Goal: Task Accomplishment & Management: Use online tool/utility

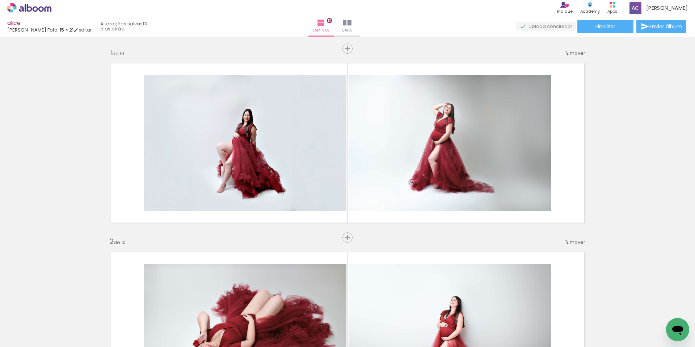
click at [34, 4] on icon at bounding box center [29, 7] width 44 height 9
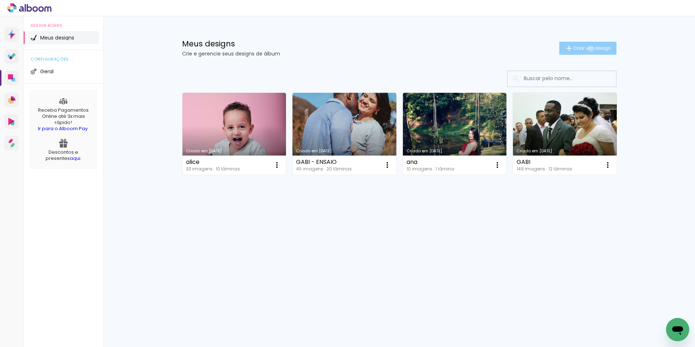
click at [590, 49] on span "Criar um design" at bounding box center [593, 48] width 38 height 5
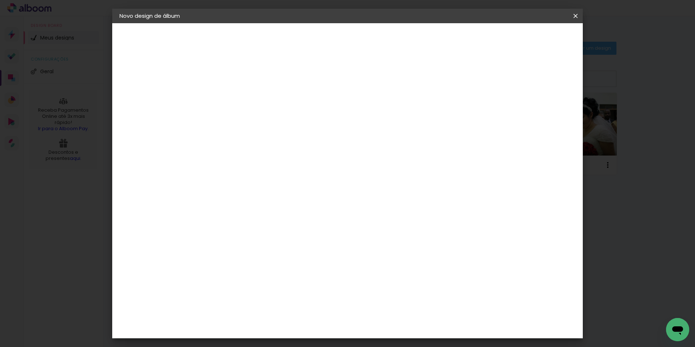
click at [238, 96] on input at bounding box center [238, 97] width 0 height 11
type input "1"
type paper-input "1"
click at [0, 0] on slot "Avançar" at bounding box center [0, 0] width 0 height 0
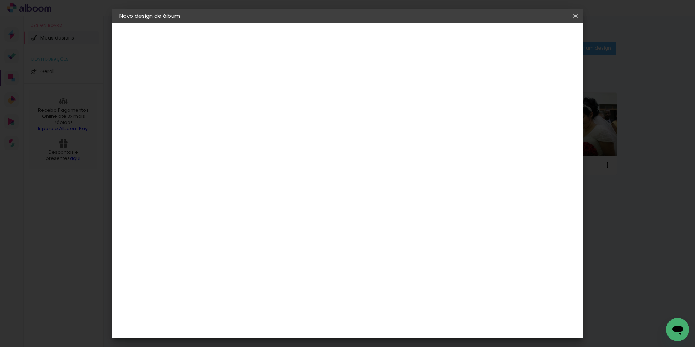
click at [258, 316] on div "[PERSON_NAME] Foto" at bounding box center [257, 322] width 48 height 12
click at [0, 0] on slot "Avançar" at bounding box center [0, 0] width 0 height 0
click at [287, 175] on span "15 × 21" at bounding box center [270, 184] width 34 height 19
click at [0, 0] on slot "Avançar" at bounding box center [0, 0] width 0 height 0
click at [531, 38] on span "Iniciar design" at bounding box center [514, 38] width 33 height 5
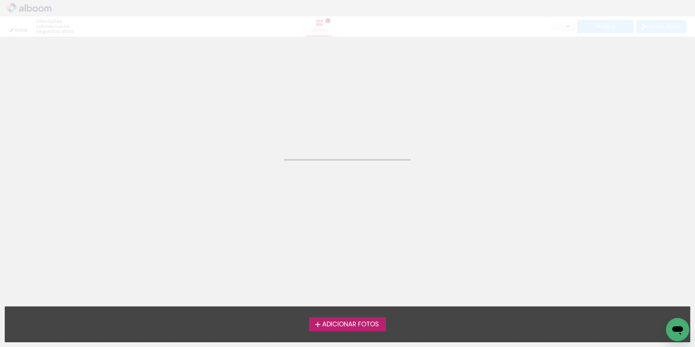
click at [372, 322] on span "Adicionar Fotos" at bounding box center [350, 324] width 57 height 7
click at [0, 0] on input "file" at bounding box center [0, 0] width 0 height 0
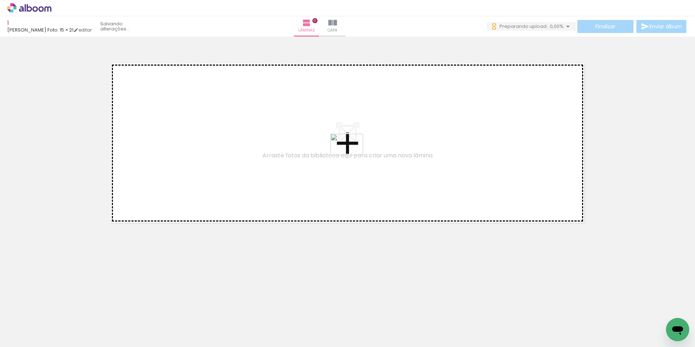
drag, startPoint x: 136, startPoint y: 324, endPoint x: 352, endPoint y: 155, distance: 274.1
click at [352, 155] on quentale-workspace at bounding box center [347, 173] width 695 height 347
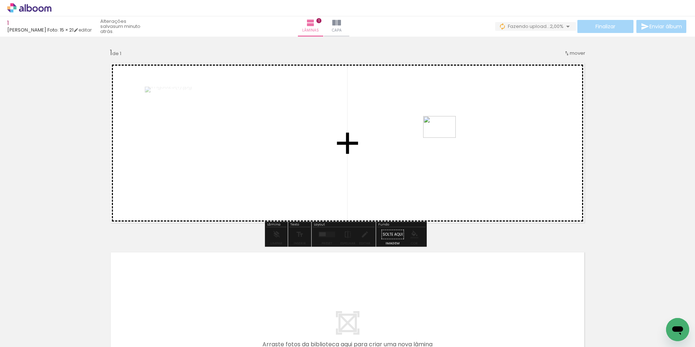
drag, startPoint x: 103, startPoint y: 324, endPoint x: 443, endPoint y: 145, distance: 384.3
click at [443, 145] on quentale-workspace at bounding box center [347, 173] width 695 height 347
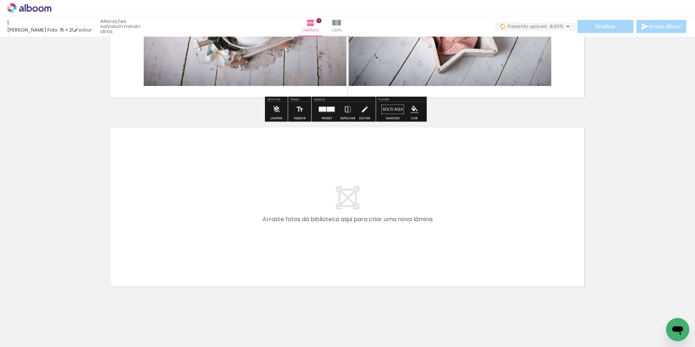
scroll to position [141, 0]
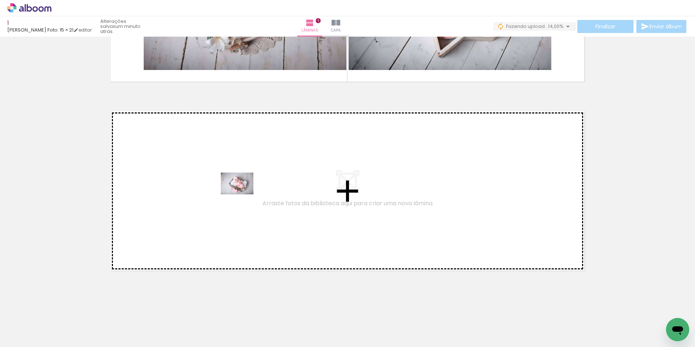
drag, startPoint x: 62, startPoint y: 326, endPoint x: 243, endPoint y: 194, distance: 223.8
click at [243, 194] on quentale-workspace at bounding box center [347, 173] width 695 height 347
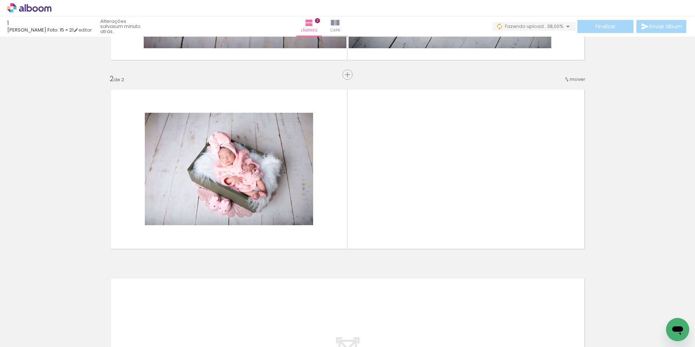
scroll to position [0, 1108]
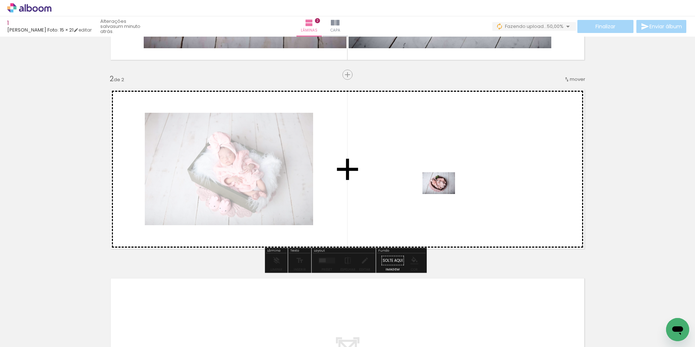
drag, startPoint x: 307, startPoint y: 325, endPoint x: 444, endPoint y: 194, distance: 190.1
click at [444, 194] on quentale-workspace at bounding box center [347, 173] width 695 height 347
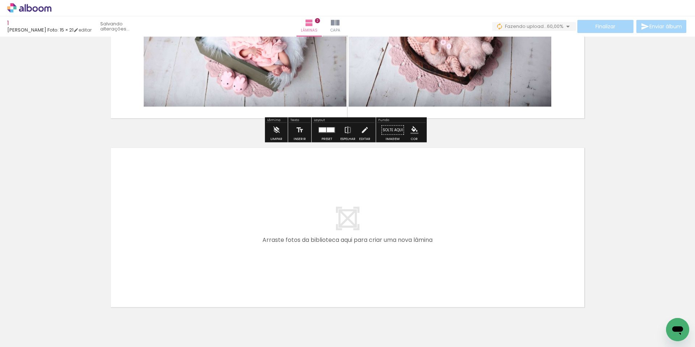
scroll to position [330, 0]
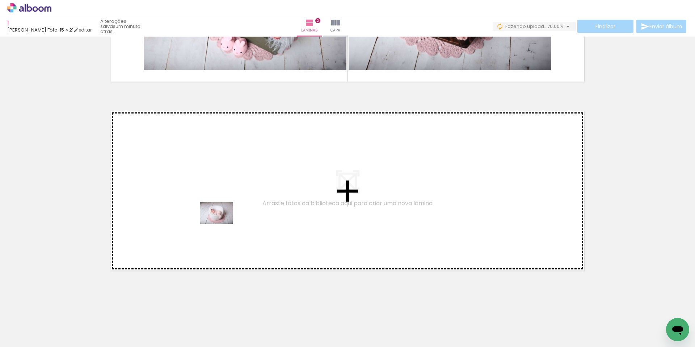
drag, startPoint x: 264, startPoint y: 330, endPoint x: 222, endPoint y: 224, distance: 113.7
click at [222, 224] on quentale-workspace at bounding box center [347, 173] width 695 height 347
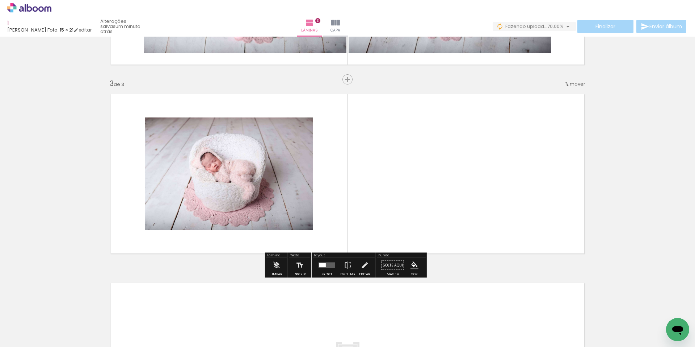
scroll to position [351, 0]
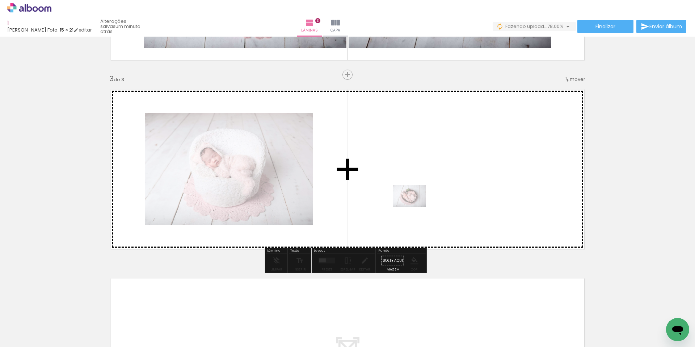
drag, startPoint x: 300, startPoint y: 325, endPoint x: 426, endPoint y: 197, distance: 179.0
click at [426, 197] on quentale-workspace at bounding box center [347, 173] width 695 height 347
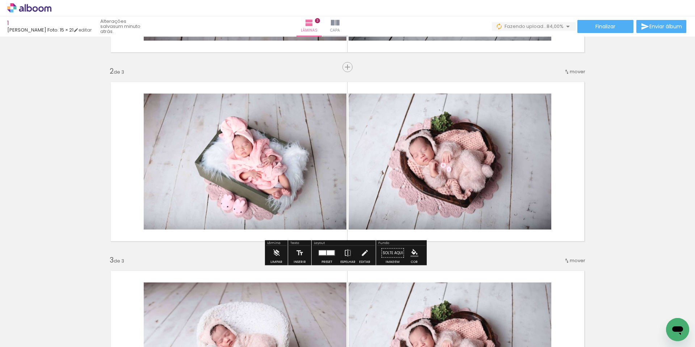
scroll to position [0, 0]
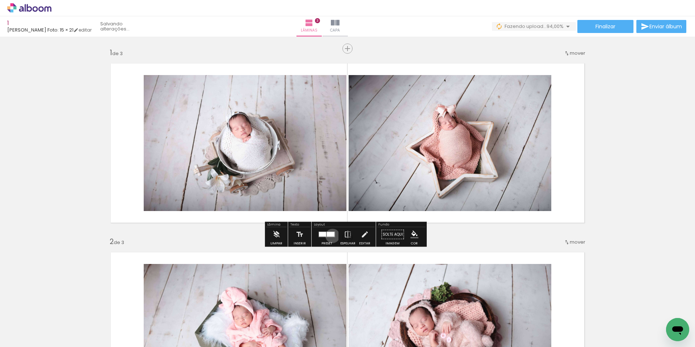
click at [331, 235] on div at bounding box center [331, 234] width 8 height 5
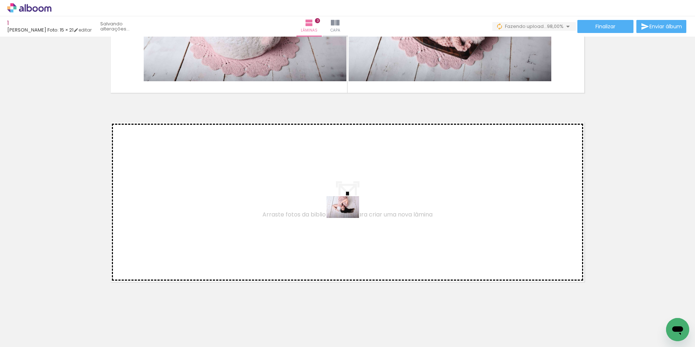
drag, startPoint x: 466, startPoint y: 325, endPoint x: 348, endPoint y: 218, distance: 159.0
click at [348, 218] on quentale-workspace at bounding box center [347, 173] width 695 height 347
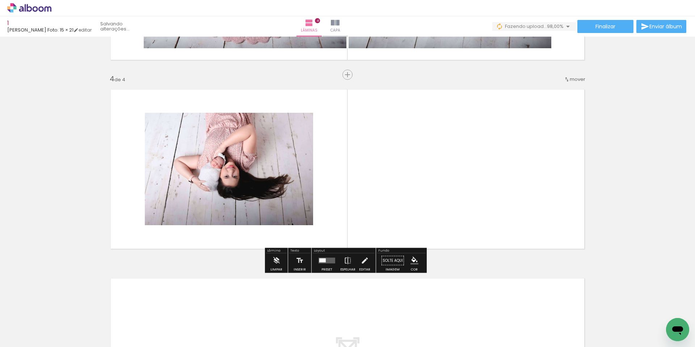
click at [319, 260] on div at bounding box center [322, 260] width 7 height 4
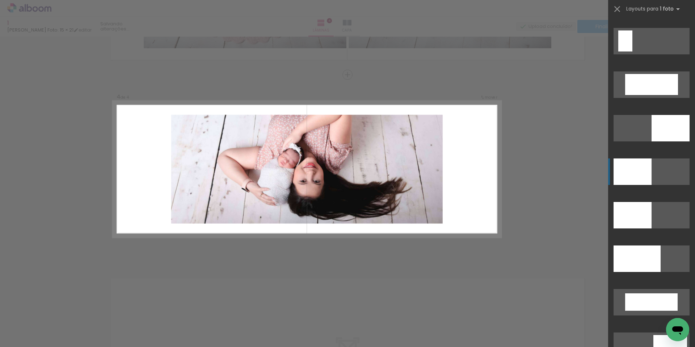
scroll to position [1558, 0]
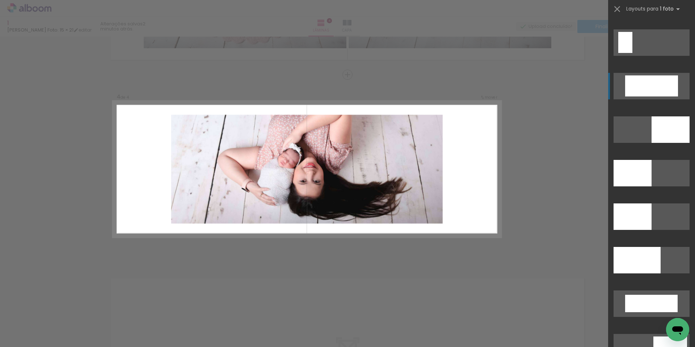
click at [652, 88] on div at bounding box center [652, 85] width 53 height 21
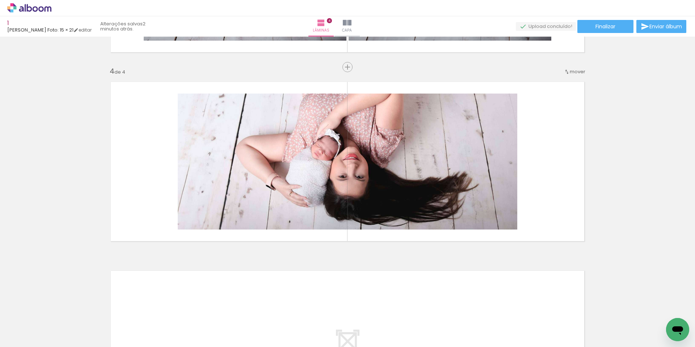
scroll to position [526, 0]
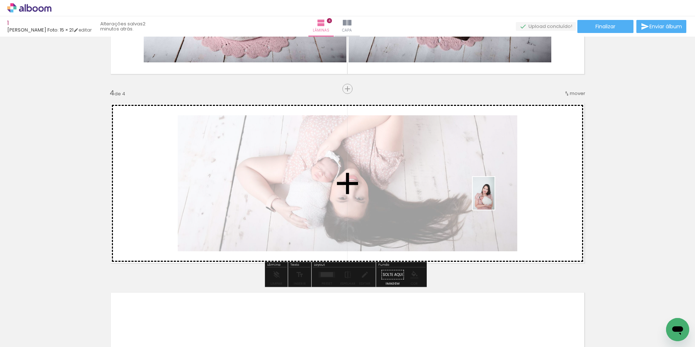
drag, startPoint x: 497, startPoint y: 230, endPoint x: 495, endPoint y: 198, distance: 31.2
click at [495, 198] on quentale-workspace at bounding box center [347, 173] width 695 height 347
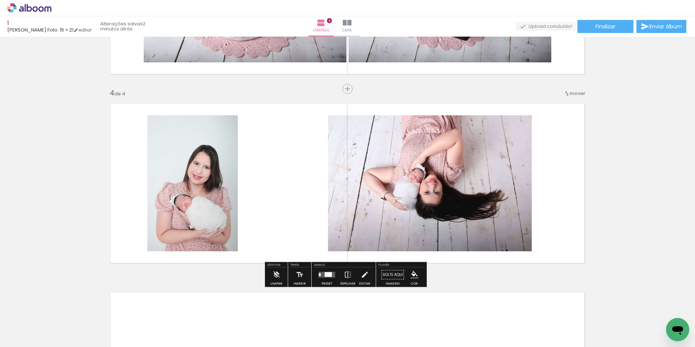
click at [325, 274] on div at bounding box center [328, 274] width 7 height 5
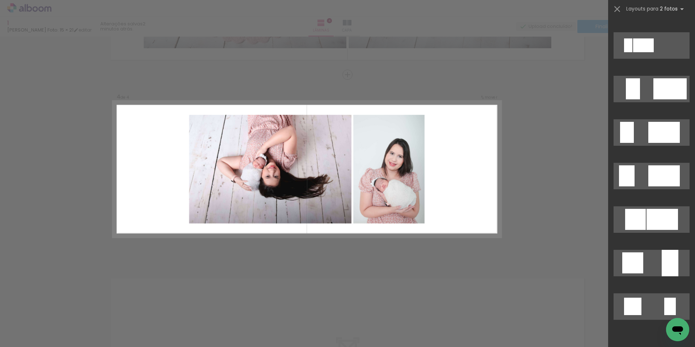
scroll to position [471, 0]
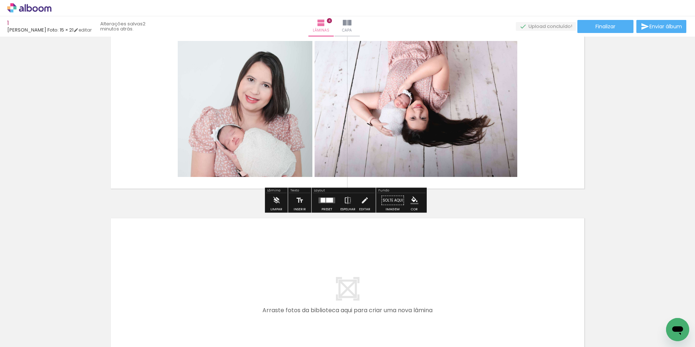
scroll to position [685, 0]
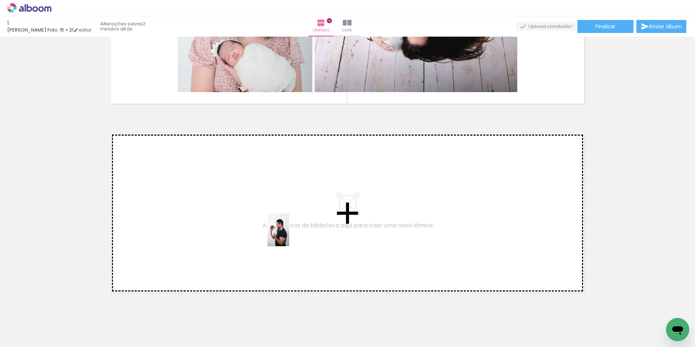
drag, startPoint x: 625, startPoint y: 322, endPoint x: 289, endPoint y: 233, distance: 347.7
click at [289, 233] on quentale-workspace at bounding box center [347, 173] width 695 height 347
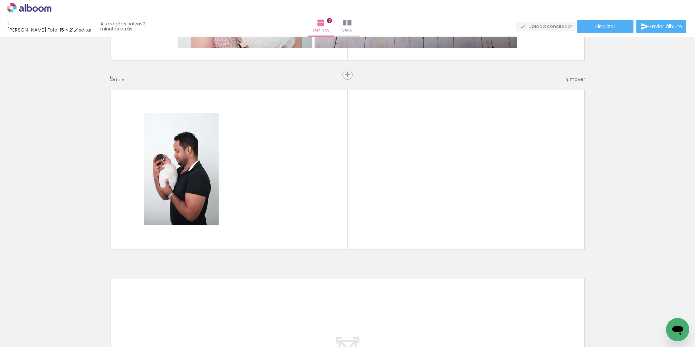
scroll to position [0, 1221]
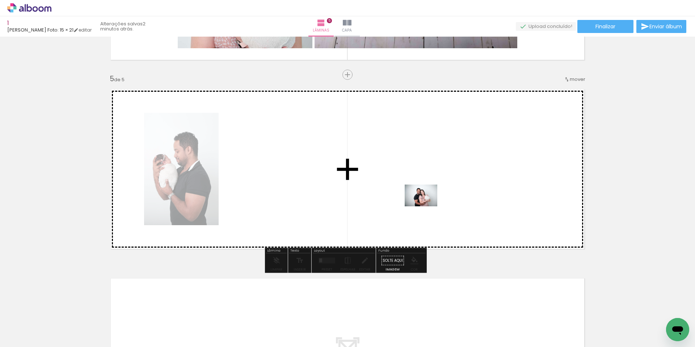
drag, startPoint x: 429, startPoint y: 327, endPoint x: 427, endPoint y: 206, distance: 121.7
click at [427, 206] on quentale-workspace at bounding box center [347, 173] width 695 height 347
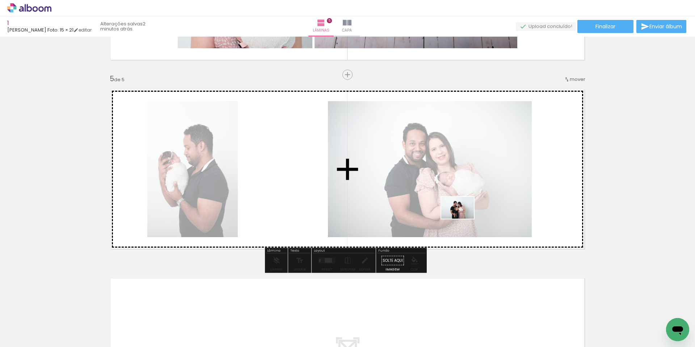
drag, startPoint x: 475, startPoint y: 323, endPoint x: 463, endPoint y: 218, distance: 105.4
click at [463, 218] on quentale-workspace at bounding box center [347, 173] width 695 height 347
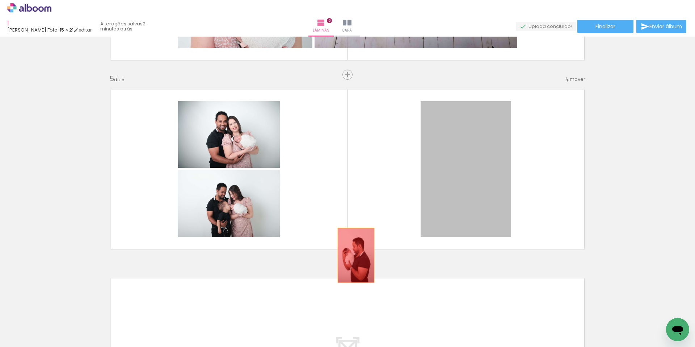
drag, startPoint x: 464, startPoint y: 165, endPoint x: 354, endPoint y: 255, distance: 142.6
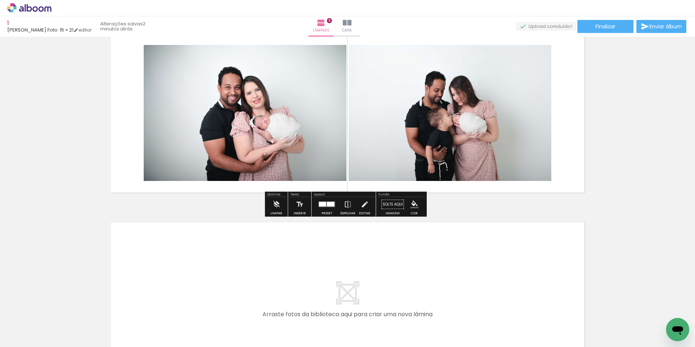
scroll to position [801, 0]
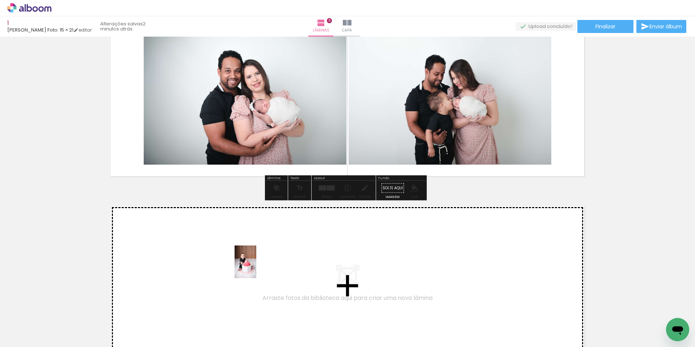
drag, startPoint x: 634, startPoint y: 319, endPoint x: 256, endPoint y: 267, distance: 381.0
click at [256, 267] on quentale-workspace at bounding box center [347, 173] width 695 height 347
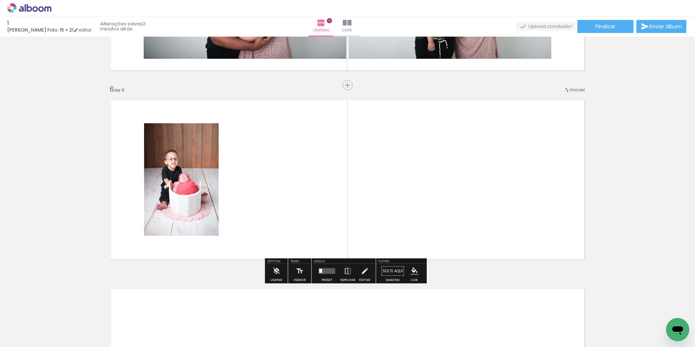
scroll to position [917, 0]
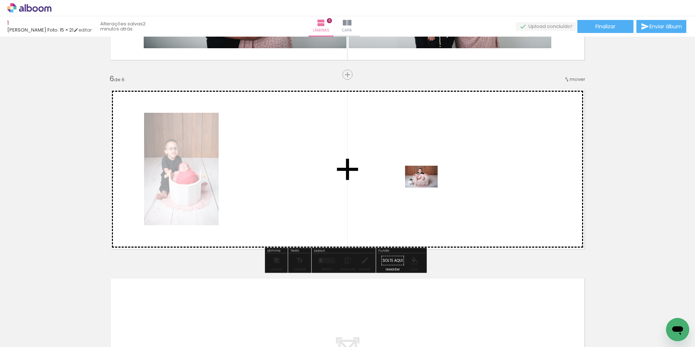
drag, startPoint x: 113, startPoint y: 323, endPoint x: 427, endPoint y: 187, distance: 342.3
click at [427, 187] on quentale-workspace at bounding box center [347, 173] width 695 height 347
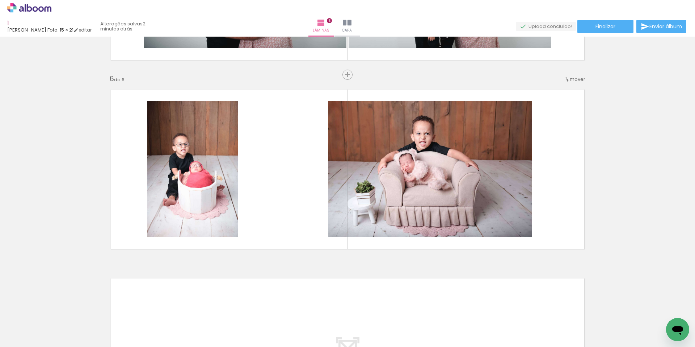
scroll to position [0, 1395]
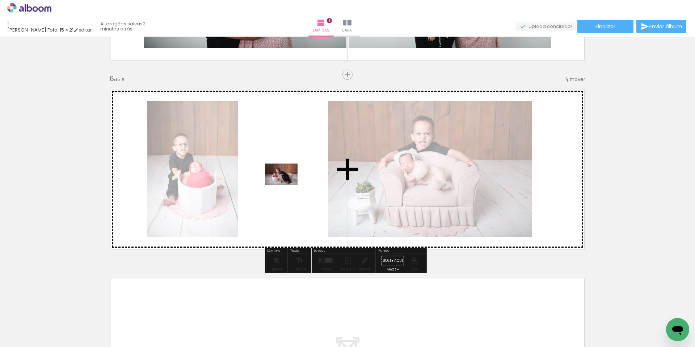
drag, startPoint x: 587, startPoint y: 326, endPoint x: 283, endPoint y: 184, distance: 335.3
click at [283, 184] on quentale-workspace at bounding box center [347, 173] width 695 height 347
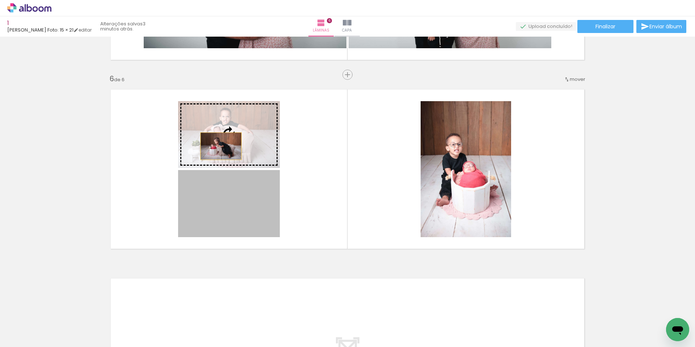
drag, startPoint x: 221, startPoint y: 197, endPoint x: 218, endPoint y: 146, distance: 50.8
click at [0, 0] on slot at bounding box center [0, 0] width 0 height 0
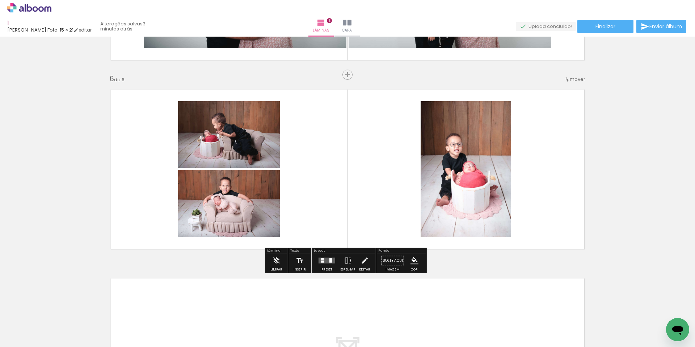
click at [329, 267] on div at bounding box center [327, 260] width 20 height 14
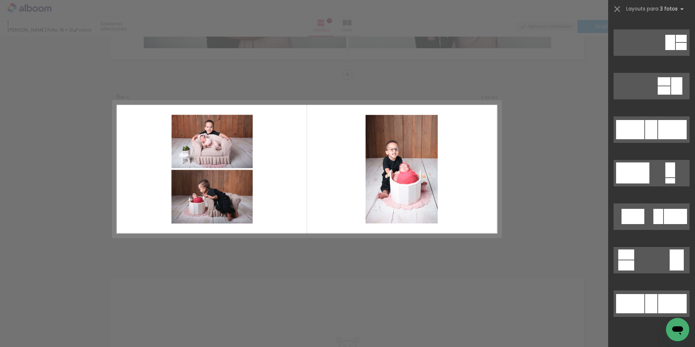
scroll to position [0, 0]
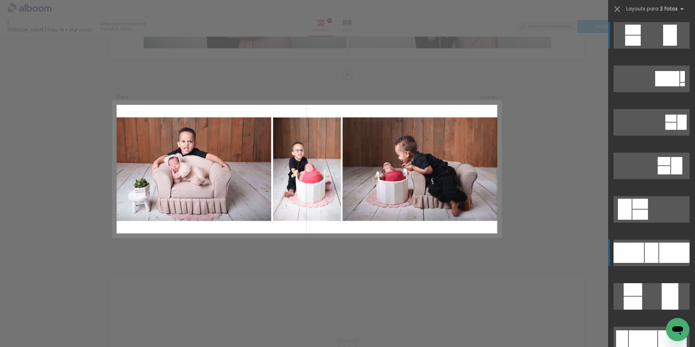
click at [660, 255] on div at bounding box center [675, 252] width 30 height 20
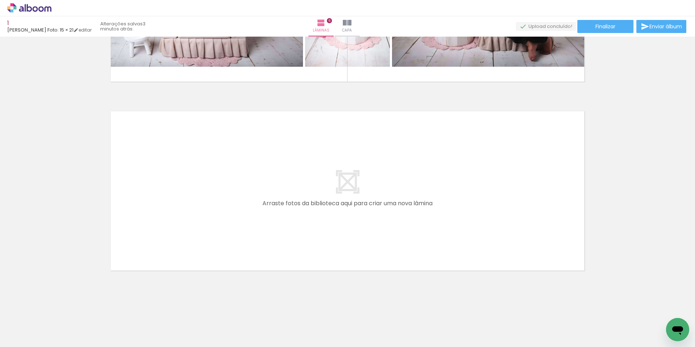
scroll to position [0, 608]
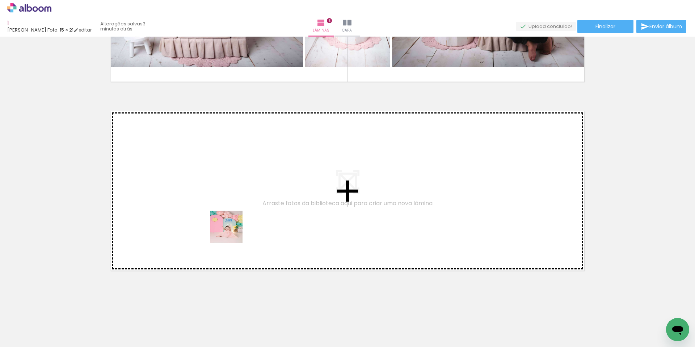
drag, startPoint x: 277, startPoint y: 326, endPoint x: 232, endPoint y: 232, distance: 104.3
click at [232, 232] on quentale-workspace at bounding box center [347, 173] width 695 height 347
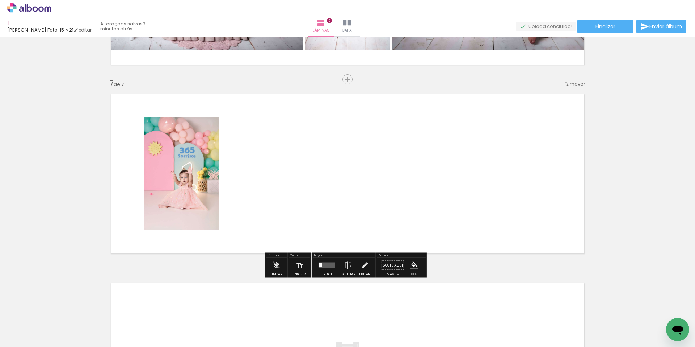
scroll to position [1106, 0]
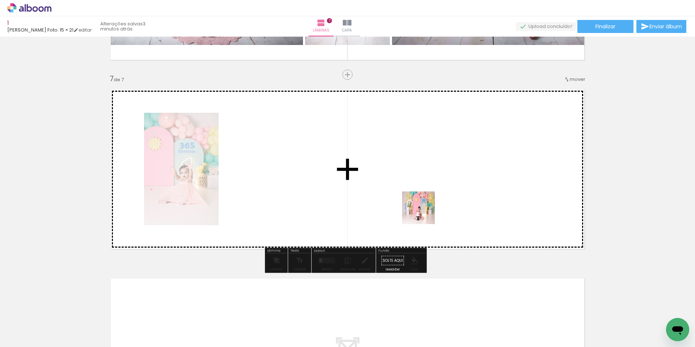
drag, startPoint x: 368, startPoint y: 326, endPoint x: 450, endPoint y: 163, distance: 182.6
click at [450, 163] on quentale-workspace at bounding box center [347, 173] width 695 height 347
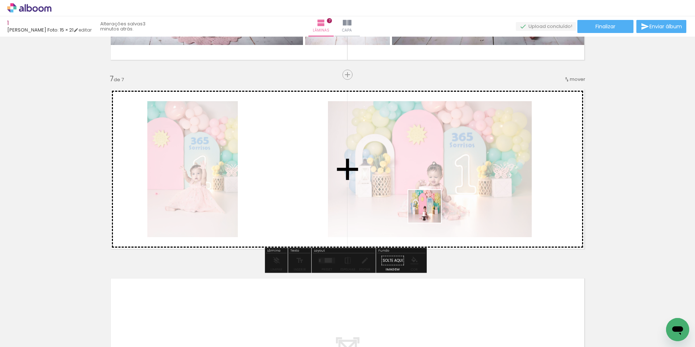
drag, startPoint x: 408, startPoint y: 325, endPoint x: 433, endPoint y: 203, distance: 124.5
click at [433, 203] on quentale-workspace at bounding box center [347, 173] width 695 height 347
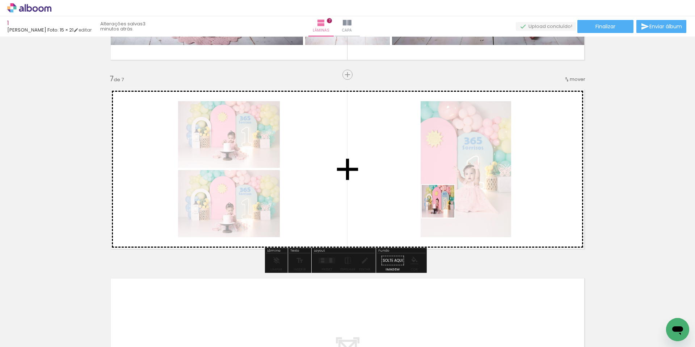
drag, startPoint x: 443, startPoint y: 329, endPoint x: 444, endPoint y: 205, distance: 123.9
click at [444, 205] on quentale-workspace at bounding box center [347, 173] width 695 height 347
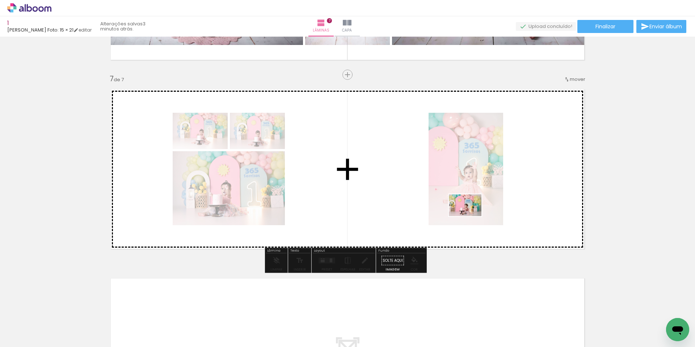
drag, startPoint x: 478, startPoint y: 321, endPoint x: 471, endPoint y: 216, distance: 105.7
click at [471, 216] on quentale-workspace at bounding box center [347, 173] width 695 height 347
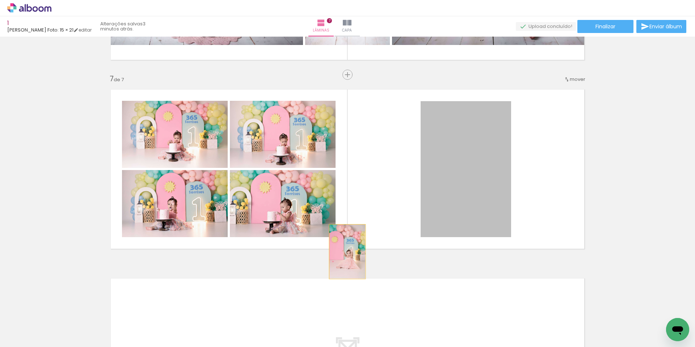
drag, startPoint x: 492, startPoint y: 189, endPoint x: 345, endPoint y: 251, distance: 159.2
click at [345, 251] on quentale-layouter at bounding box center [347, 169] width 485 height 171
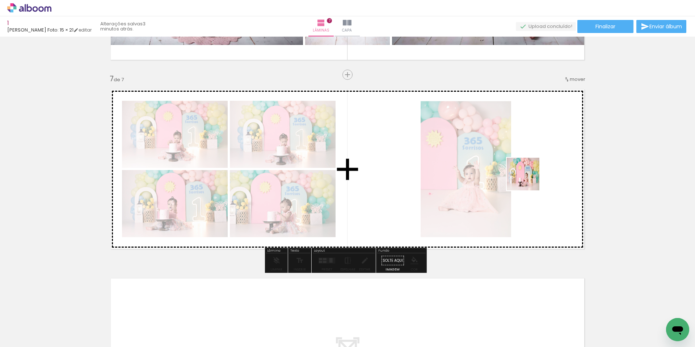
drag, startPoint x: 565, startPoint y: 320, endPoint x: 527, endPoint y: 176, distance: 148.9
click at [527, 176] on quentale-workspace at bounding box center [347, 173] width 695 height 347
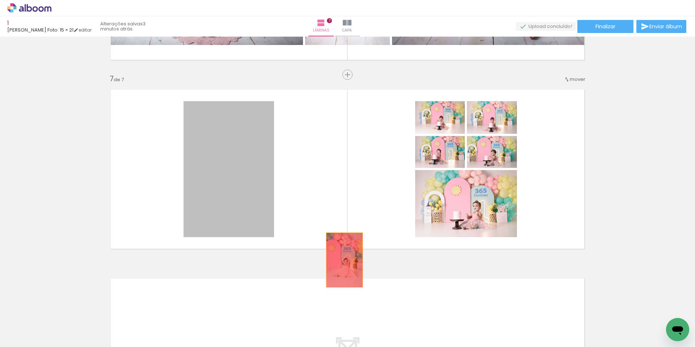
drag, startPoint x: 229, startPoint y: 172, endPoint x: 342, endPoint y: 260, distance: 143.1
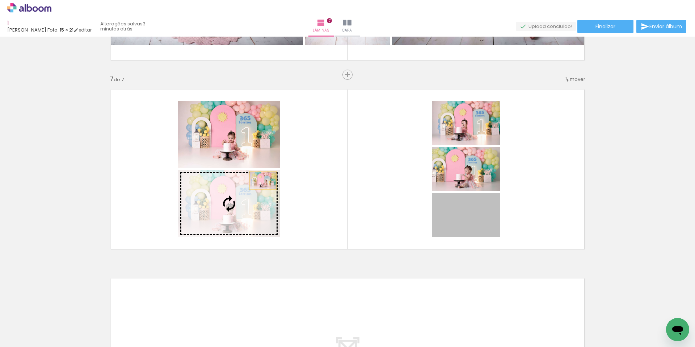
drag, startPoint x: 469, startPoint y: 221, endPoint x: 260, endPoint y: 180, distance: 212.2
click at [0, 0] on slot at bounding box center [0, 0] width 0 height 0
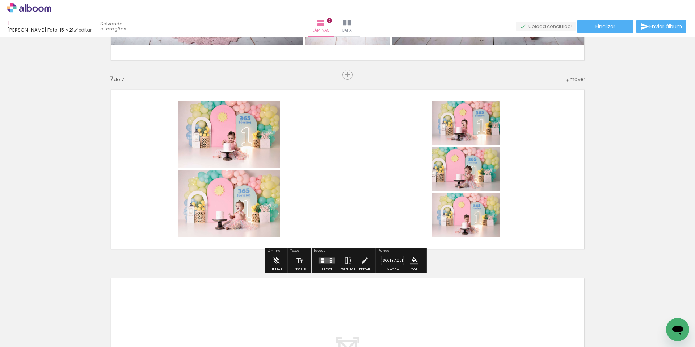
click at [319, 259] on quentale-layouter at bounding box center [327, 261] width 17 height 6
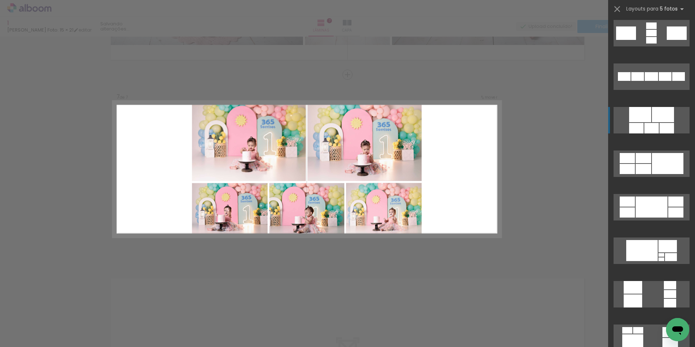
scroll to position [362, 0]
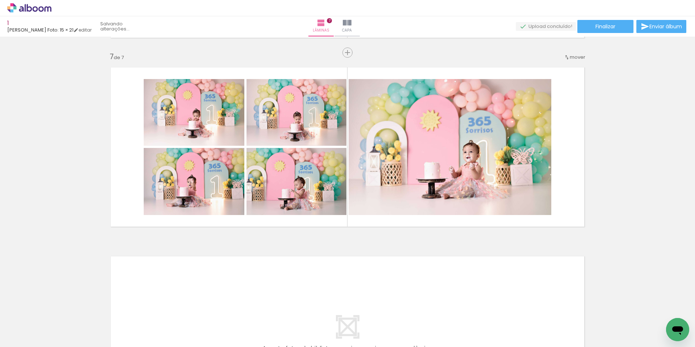
scroll to position [1273, 0]
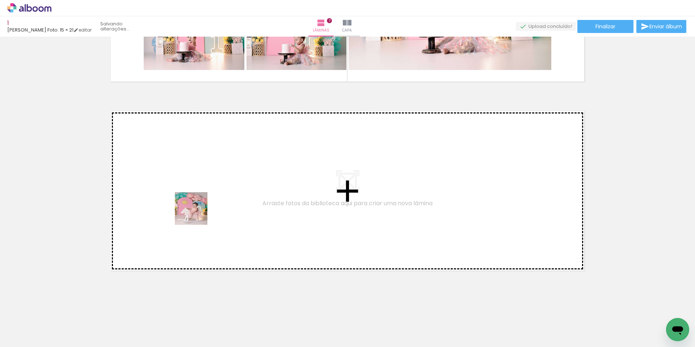
drag, startPoint x: 80, startPoint y: 321, endPoint x: 203, endPoint y: 205, distance: 169.1
click at [203, 205] on quentale-workspace at bounding box center [347, 173] width 695 height 347
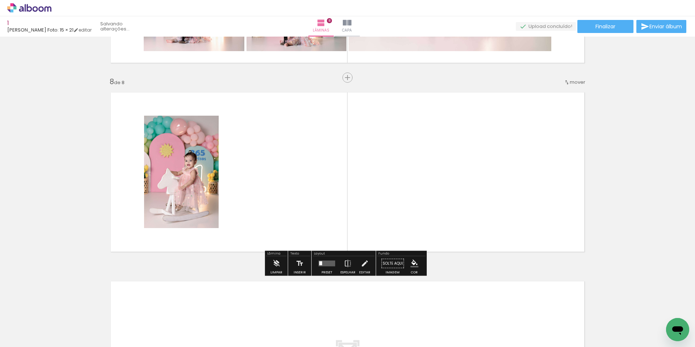
scroll to position [1295, 0]
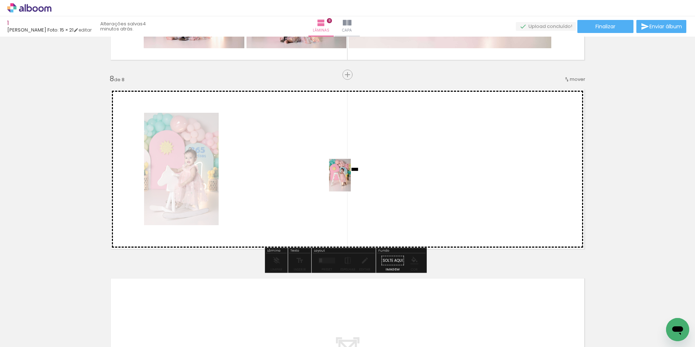
drag, startPoint x: 123, startPoint y: 328, endPoint x: 356, endPoint y: 177, distance: 277.5
click at [356, 177] on quentale-workspace at bounding box center [347, 173] width 695 height 347
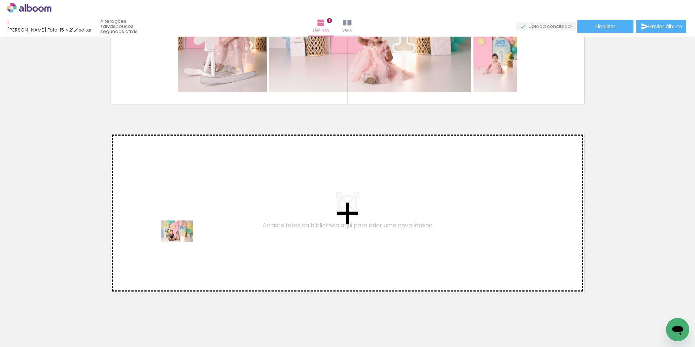
drag, startPoint x: 116, startPoint y: 323, endPoint x: 183, endPoint y: 242, distance: 104.7
click at [183, 242] on quentale-workspace at bounding box center [347, 173] width 695 height 347
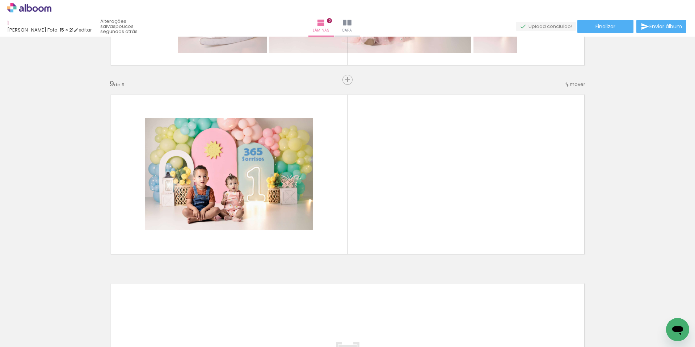
scroll to position [1484, 0]
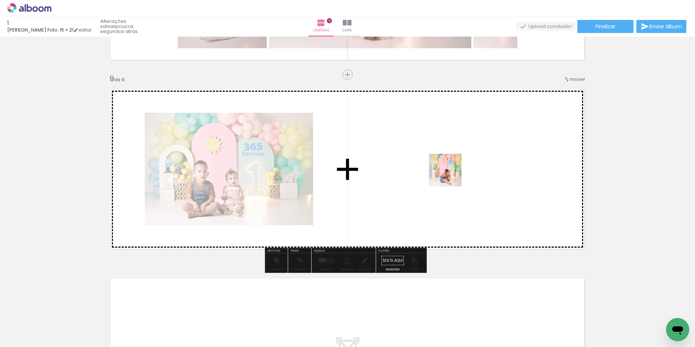
drag, startPoint x: 162, startPoint y: 325, endPoint x: 457, endPoint y: 169, distance: 333.3
click at [457, 169] on quentale-workspace at bounding box center [347, 173] width 695 height 347
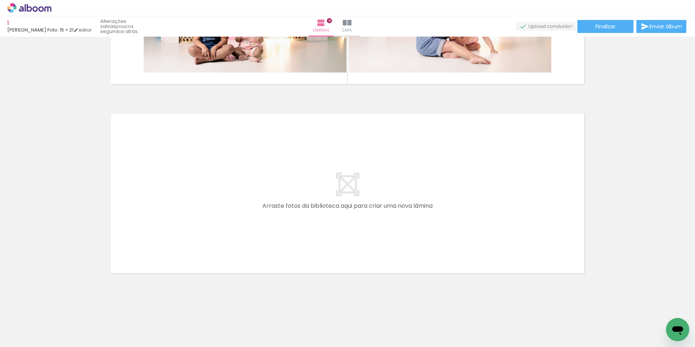
scroll to position [1651, 0]
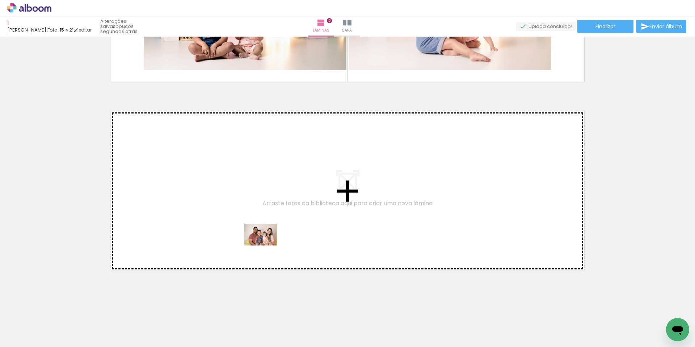
drag, startPoint x: 322, startPoint y: 326, endPoint x: 266, endPoint y: 245, distance: 98.2
click at [266, 245] on quentale-workspace at bounding box center [347, 173] width 695 height 347
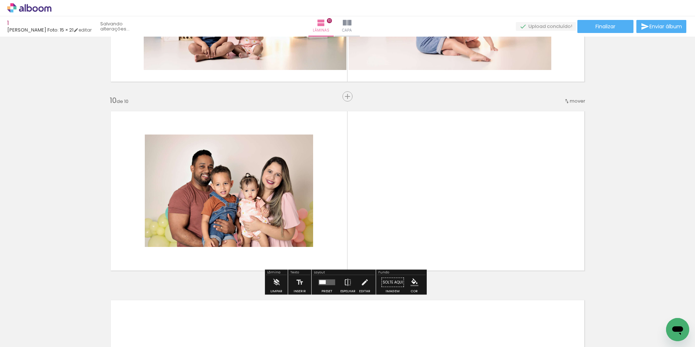
scroll to position [1672, 0]
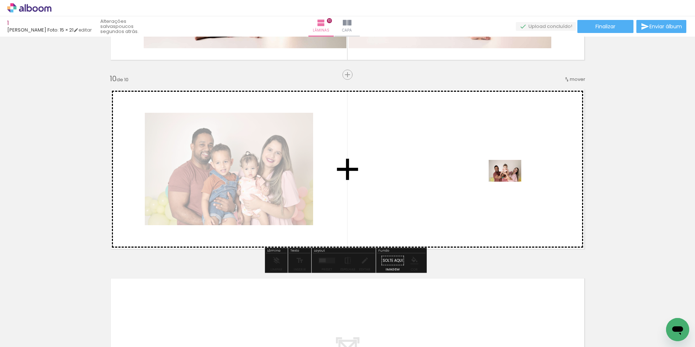
drag, startPoint x: 419, startPoint y: 268, endPoint x: 511, endPoint y: 181, distance: 126.3
click at [511, 181] on quentale-workspace at bounding box center [347, 173] width 695 height 347
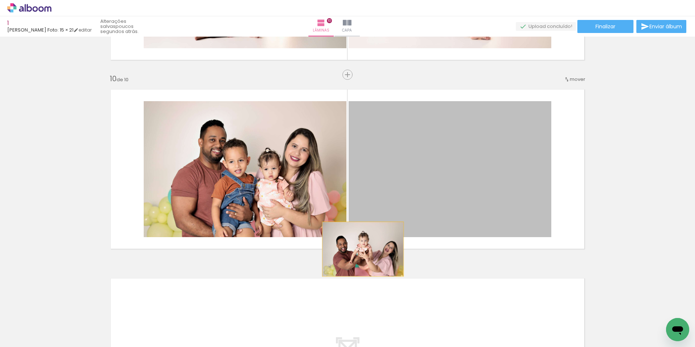
drag, startPoint x: 453, startPoint y: 174, endPoint x: 360, endPoint y: 249, distance: 118.7
click at [360, 249] on quentale-layouter at bounding box center [347, 169] width 485 height 171
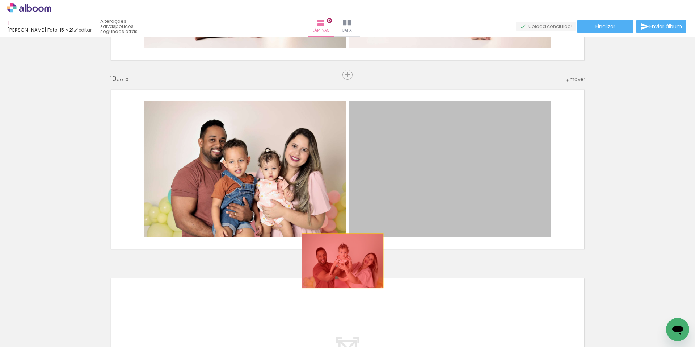
drag, startPoint x: 443, startPoint y: 160, endPoint x: 340, endPoint y: 260, distance: 144.0
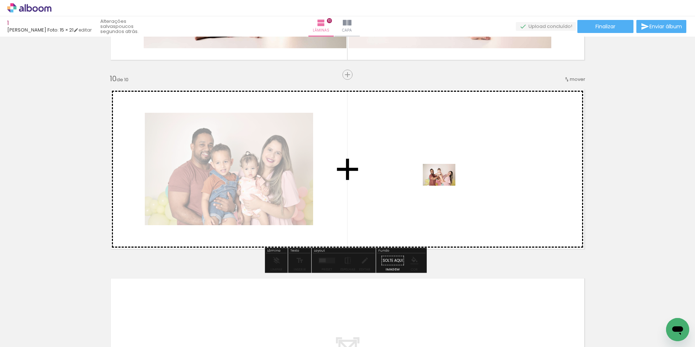
drag, startPoint x: 396, startPoint y: 313, endPoint x: 445, endPoint y: 185, distance: 137.0
click at [445, 185] on quentale-workspace at bounding box center [347, 173] width 695 height 347
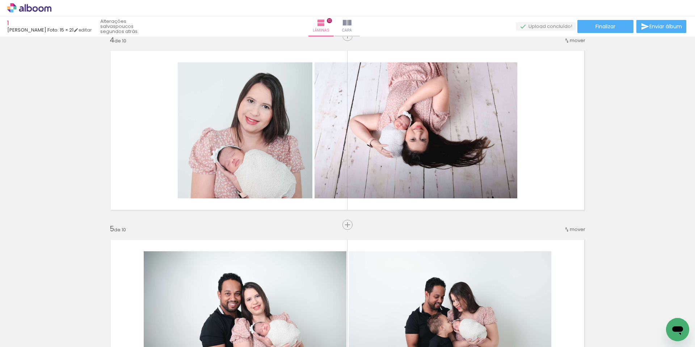
scroll to position [549, 0]
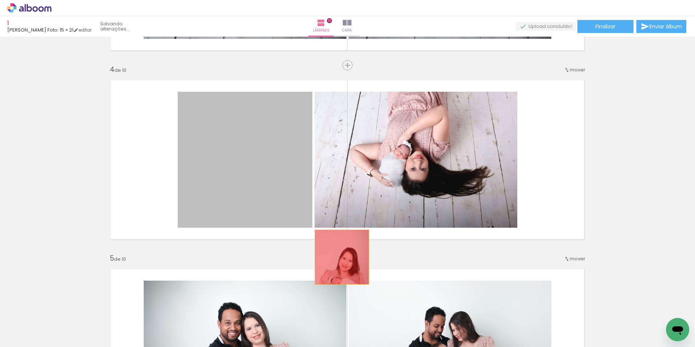
drag, startPoint x: 253, startPoint y: 174, endPoint x: 339, endPoint y: 257, distance: 119.4
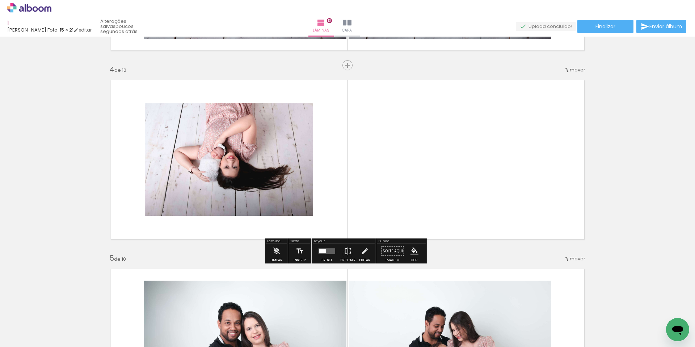
click at [324, 251] on div at bounding box center [322, 251] width 7 height 4
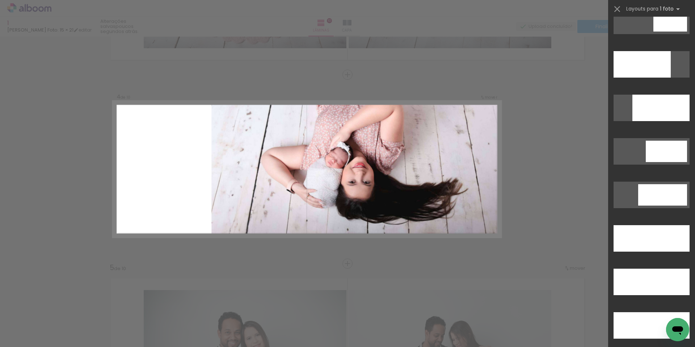
scroll to position [1800, 0]
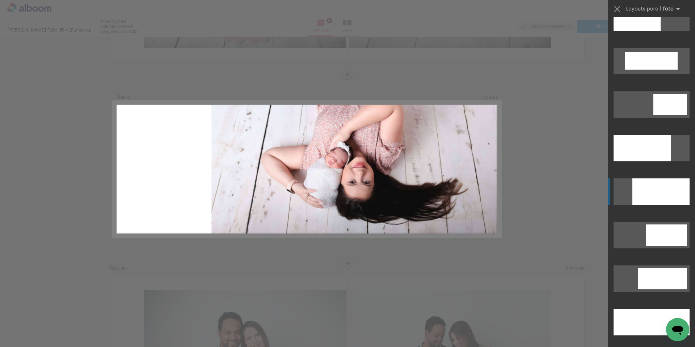
click at [655, 31] on div at bounding box center [637, 17] width 47 height 26
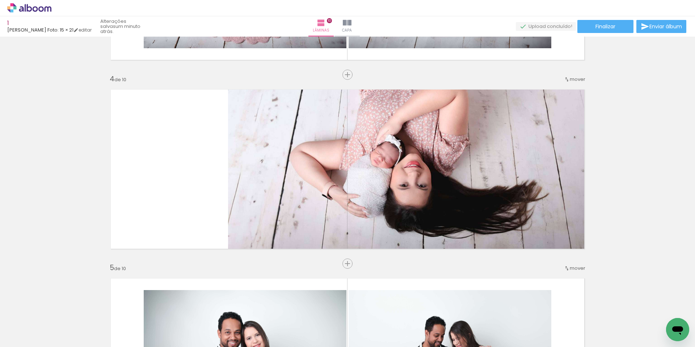
scroll to position [0, 998]
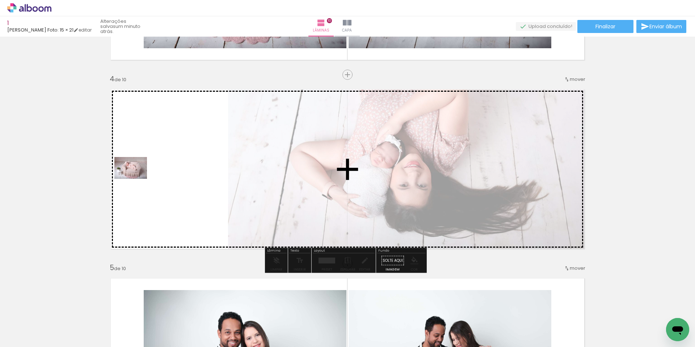
drag, startPoint x: 289, startPoint y: 324, endPoint x: 136, endPoint y: 179, distance: 210.8
click at [136, 179] on quentale-workspace at bounding box center [347, 173] width 695 height 347
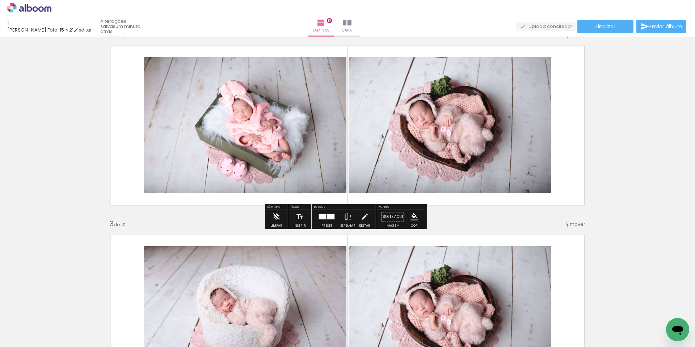
scroll to position [214, 0]
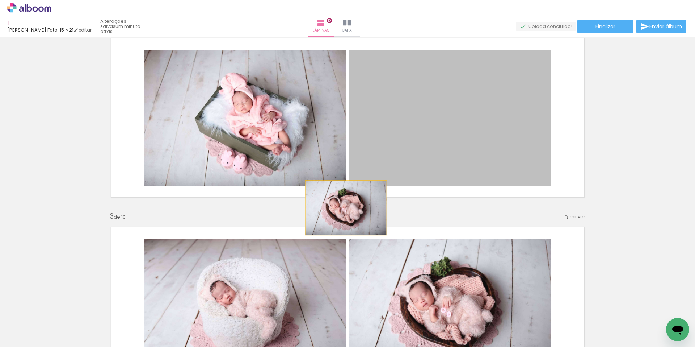
drag, startPoint x: 404, startPoint y: 129, endPoint x: 343, endPoint y: 208, distance: 99.2
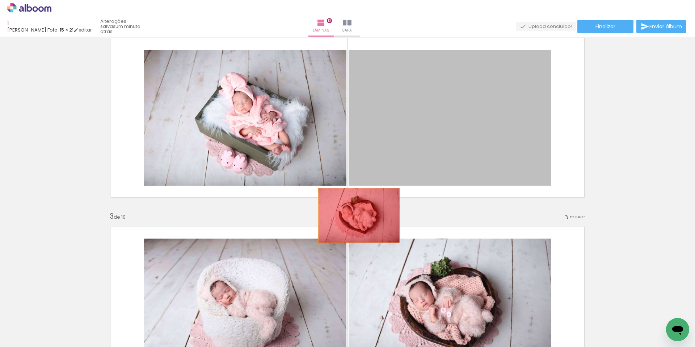
drag, startPoint x: 408, startPoint y: 132, endPoint x: 356, endPoint y: 215, distance: 97.8
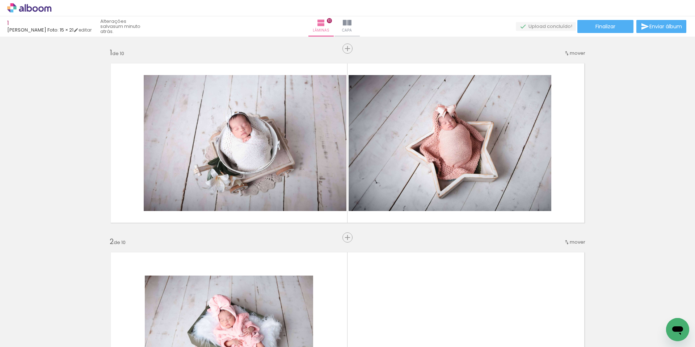
scroll to position [109, 0]
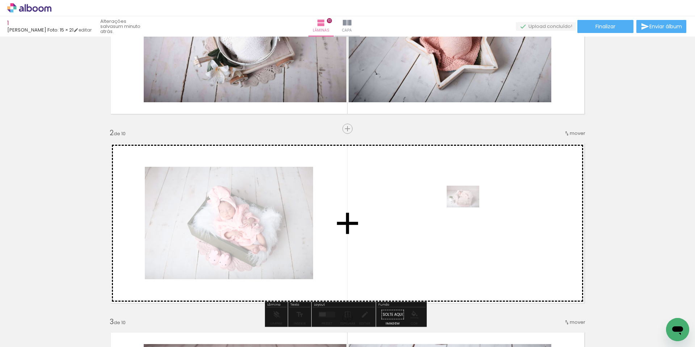
drag, startPoint x: 288, startPoint y: 323, endPoint x: 469, endPoint y: 207, distance: 215.2
click at [469, 207] on quentale-workspace at bounding box center [347, 173] width 695 height 347
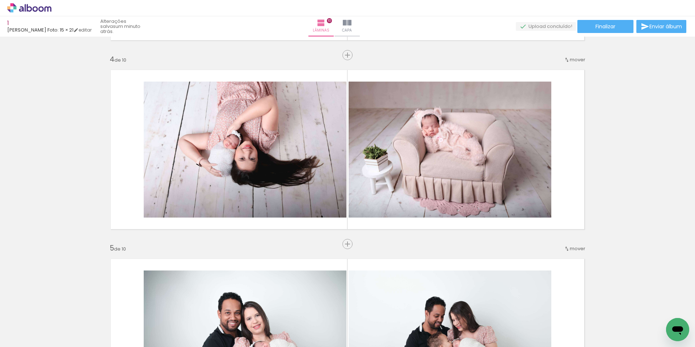
scroll to position [543, 0]
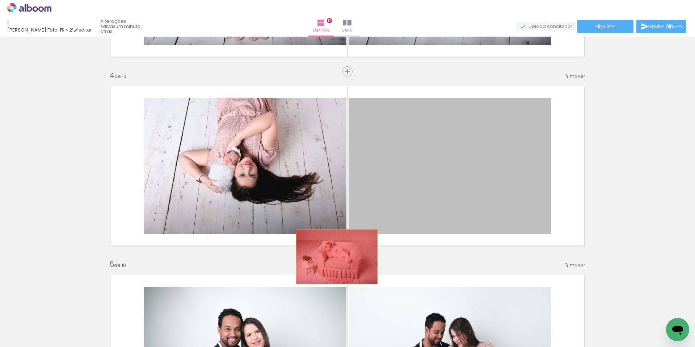
drag, startPoint x: 438, startPoint y: 181, endPoint x: 334, endPoint y: 256, distance: 127.9
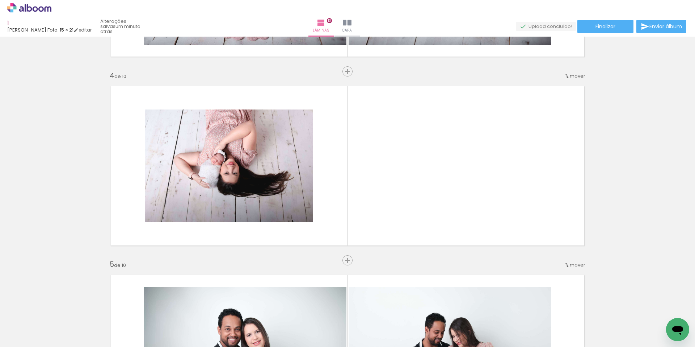
scroll to position [0, 1395]
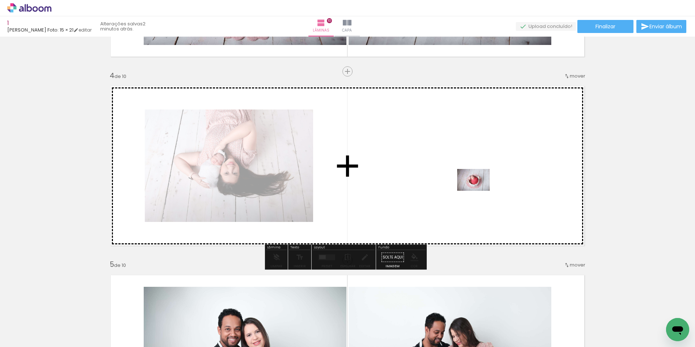
drag, startPoint x: 509, startPoint y: 323, endPoint x: 478, endPoint y: 191, distance: 136.3
click at [478, 191] on quentale-workspace at bounding box center [347, 173] width 695 height 347
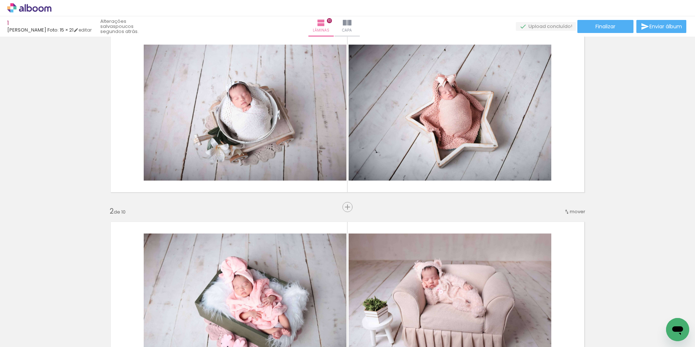
scroll to position [0, 0]
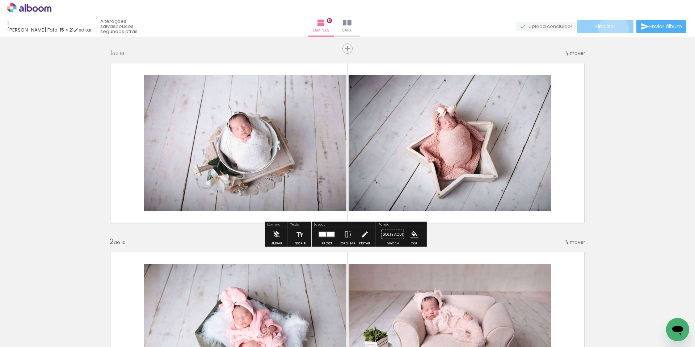
click at [611, 29] on span "Finalizar" at bounding box center [606, 26] width 20 height 5
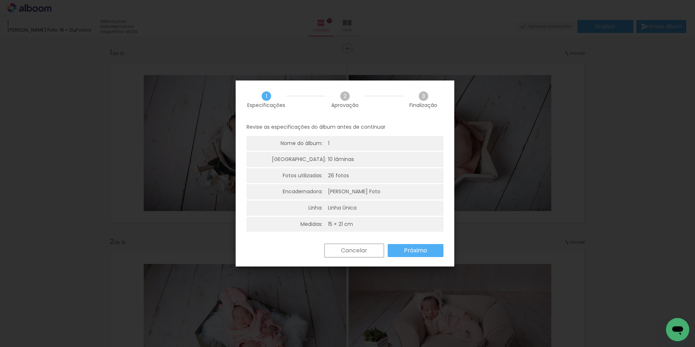
click at [0, 0] on slot "Próximo" at bounding box center [0, 0] width 0 height 0
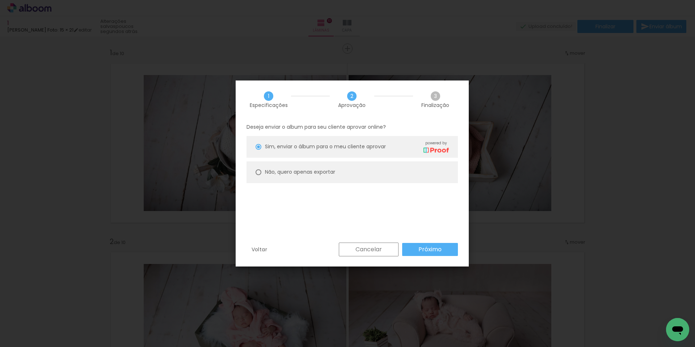
click at [0, 0] on slot "Não, quero apenas exportar" at bounding box center [0, 0] width 0 height 0
type paper-radio-button "on"
click at [0, 0] on slot "Próximo" at bounding box center [0, 0] width 0 height 0
type input "Alta, 300 DPI"
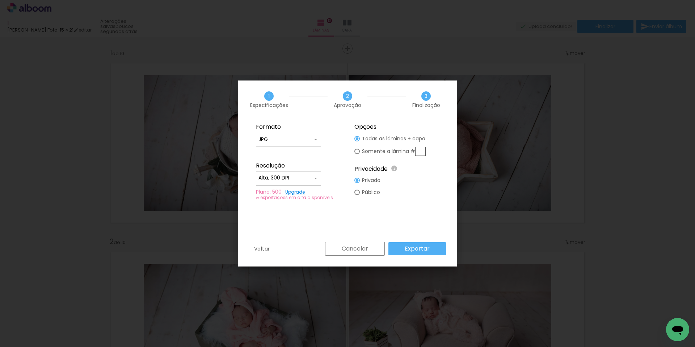
click at [317, 177] on iron-icon at bounding box center [316, 178] width 6 height 6
click at [317, 177] on paper-item "Alta, 300 DPI" at bounding box center [288, 177] width 65 height 14
click at [0, 0] on slot "Exportar" at bounding box center [0, 0] width 0 height 0
